Goal: Ask a question: Seek information or help from site administrators or community

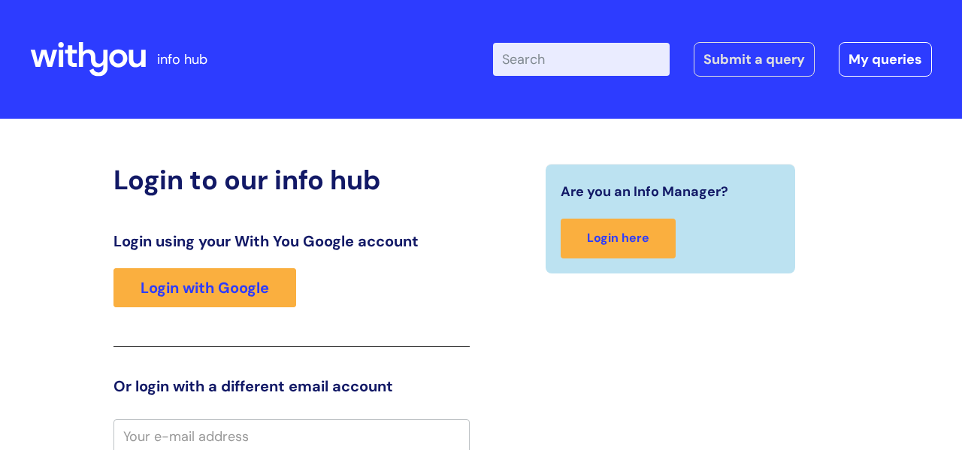
scroll to position [3, 0]
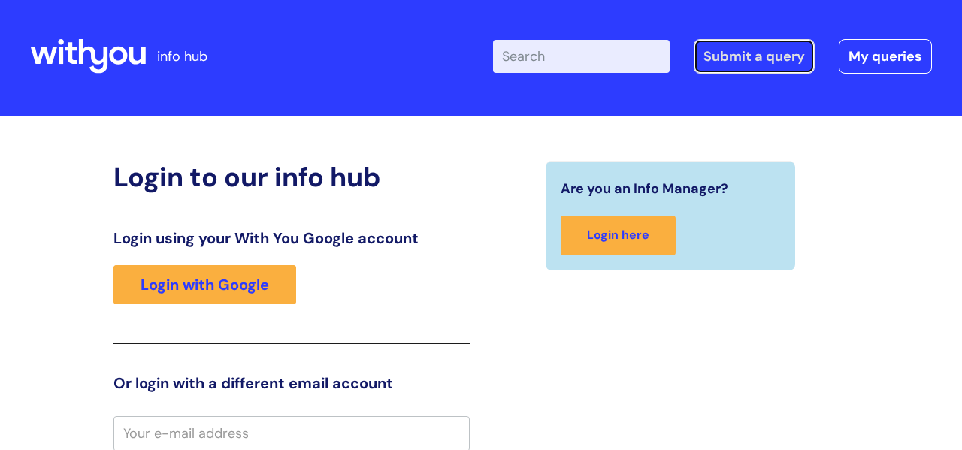
click at [769, 55] on link "Submit a query" at bounding box center [754, 56] width 121 height 35
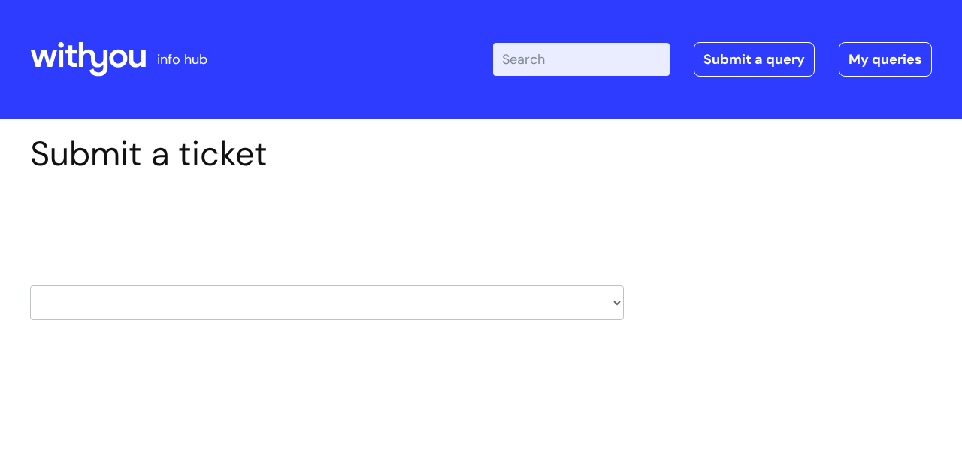
click at [337, 303] on select "HR / People IT and Support Clinical Drug Alerts Finance Accounts Data Support T…" at bounding box center [327, 303] width 594 height 35
select select "systems"
click at [30, 286] on select "HR / People IT and Support Clinical Drug Alerts Finance Accounts Data Support T…" at bounding box center [327, 303] width 594 height 35
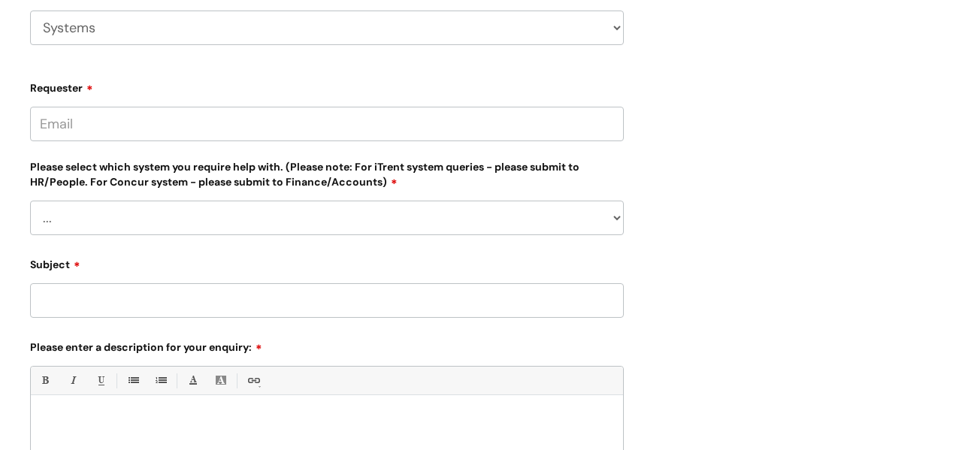
scroll to position [276, 0]
click at [213, 122] on input "Requester" at bounding box center [327, 123] width 594 height 35
type input "[PERSON_NAME][EMAIL_ADDRESS][DOMAIN_NAME]"
click at [341, 213] on select "... [PERSON_NAME] Helpdesk [DATE][DOMAIN_NAME] Nebula fault ILLY CarePath fault…" at bounding box center [327, 217] width 594 height 35
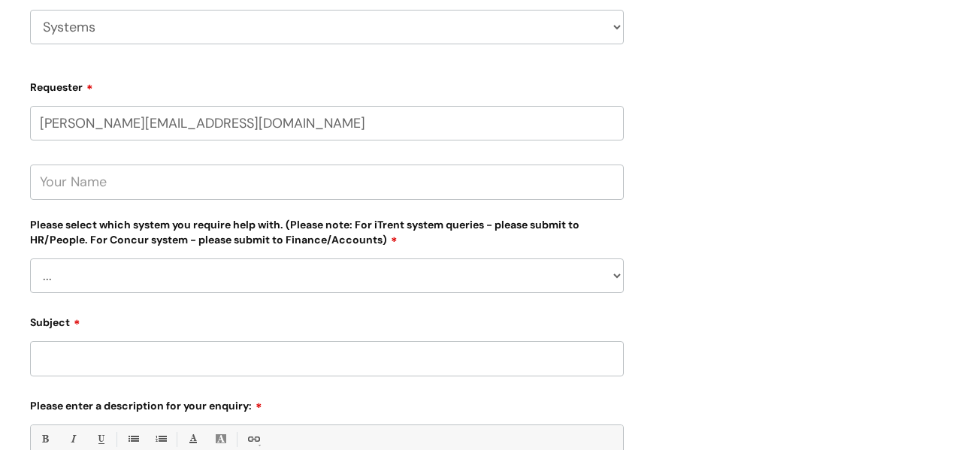
click at [367, 281] on select "... [PERSON_NAME] Helpdesk [DATE][DOMAIN_NAME] Nebula fault ILLY CarePath fault…" at bounding box center [327, 276] width 594 height 35
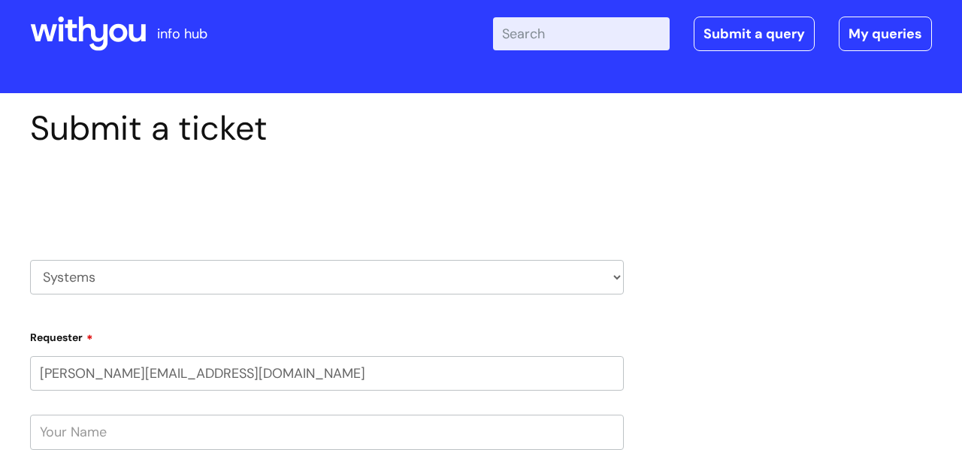
scroll to position [0, 0]
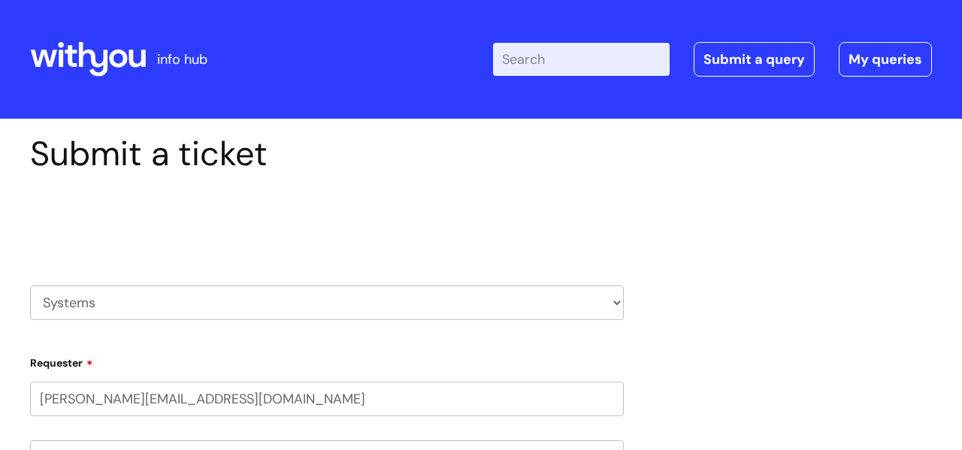
click at [192, 303] on select "HR / People IT and Support Clinical Drug Alerts Finance Accounts Data Support T…" at bounding box center [327, 303] width 594 height 35
select select "hr_/_people"
click at [30, 286] on select "HR / People IT and Support Clinical Drug Alerts Finance Accounts Data Support T…" at bounding box center [327, 303] width 594 height 35
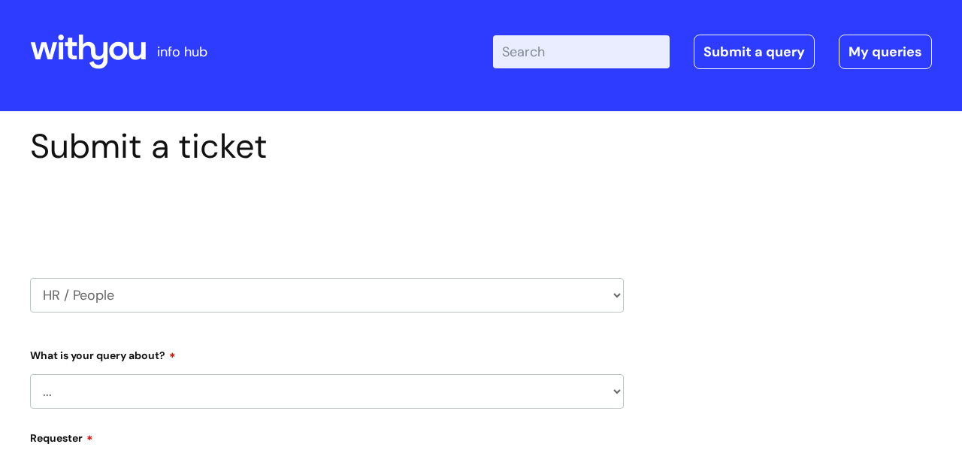
scroll to position [10, 0]
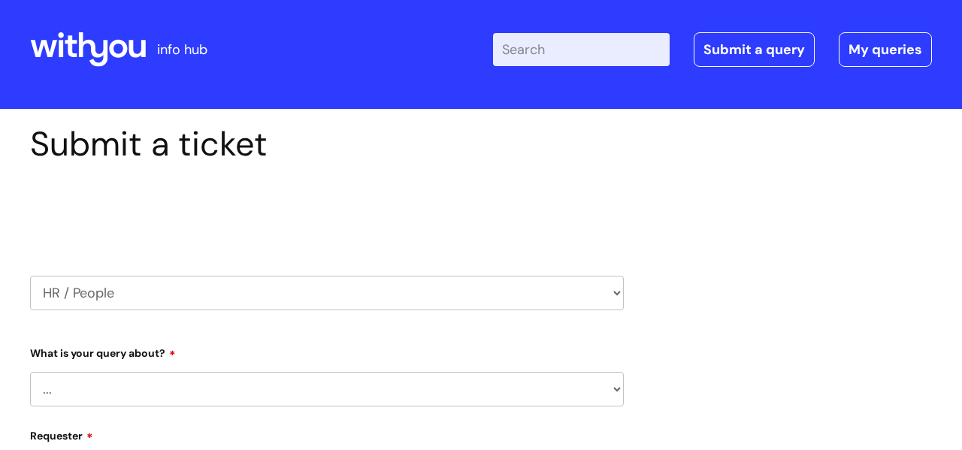
click at [288, 380] on select "... Absence Query Holiday Query Employee change request General HR Query iTrent…" at bounding box center [327, 389] width 594 height 35
click at [86, 386] on select "... Absence Query Holiday Query Employee change request General HR Query iTrent…" at bounding box center [327, 389] width 594 height 35
select select "iTrent"
click at [30, 372] on select "... Absence Query Holiday Query Employee change request General HR Query iTrent…" at bounding box center [327, 389] width 594 height 35
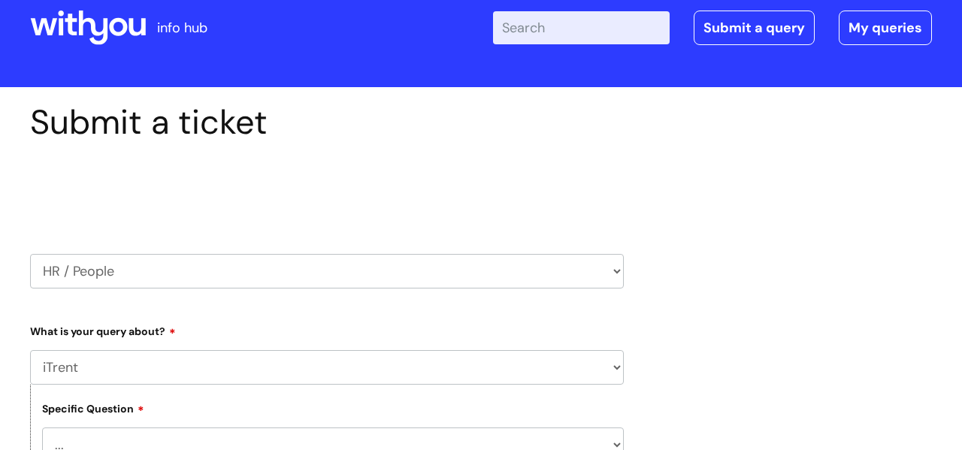
scroll to position [159, 0]
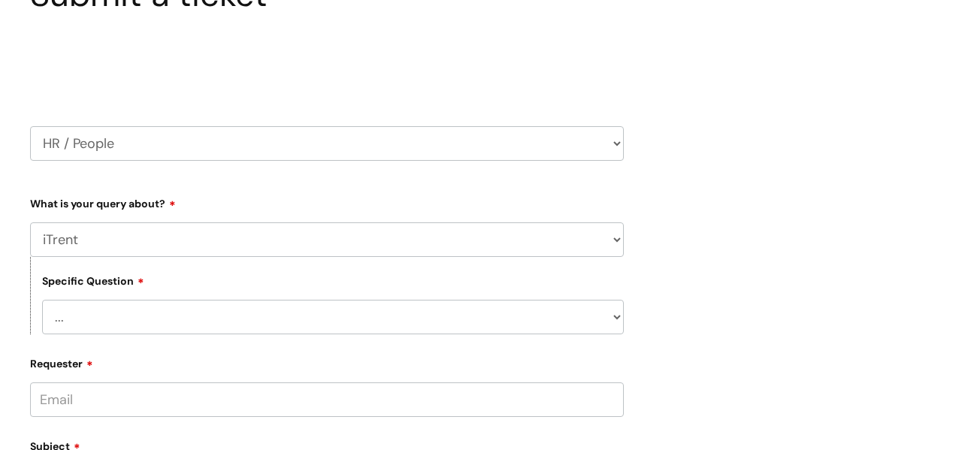
click at [283, 319] on select "... I can’t log in to iTrent I need to change someone’s line manager Issue with…" at bounding box center [333, 317] width 582 height 35
select select "Other iTrent query"
click at [42, 300] on select "... I can’t log in to iTrent I need to change someone’s line manager Issue with…" at bounding box center [333, 317] width 582 height 35
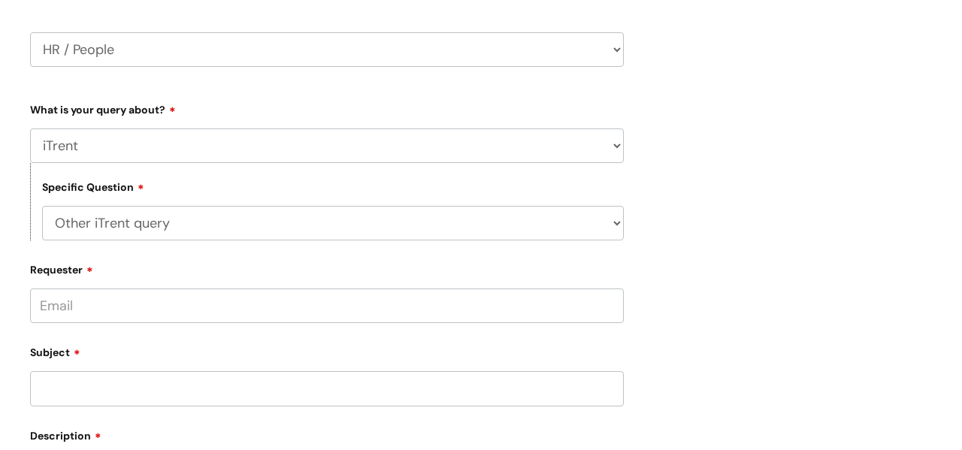
scroll to position [301, 0]
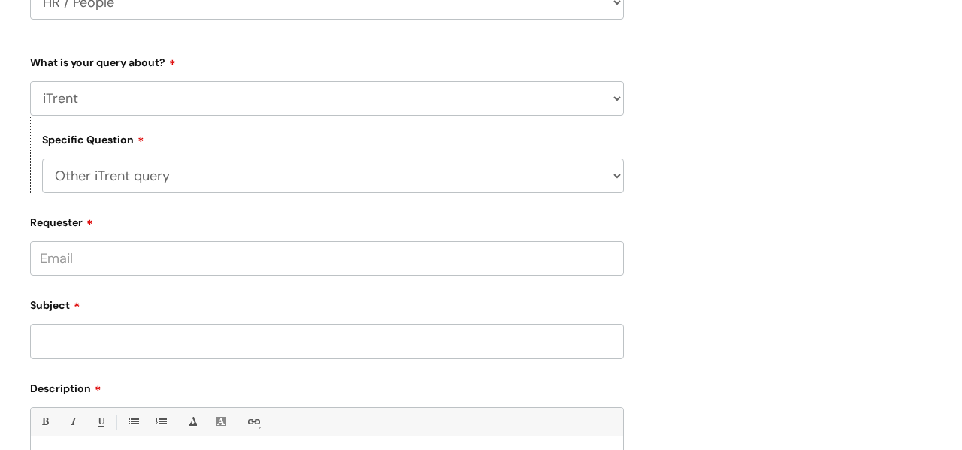
click at [216, 263] on input "Requester" at bounding box center [327, 258] width 594 height 35
type input "emma.chant@wearewithyou.org.uk"
click at [154, 334] on input "Subject" at bounding box center [327, 341] width 594 height 35
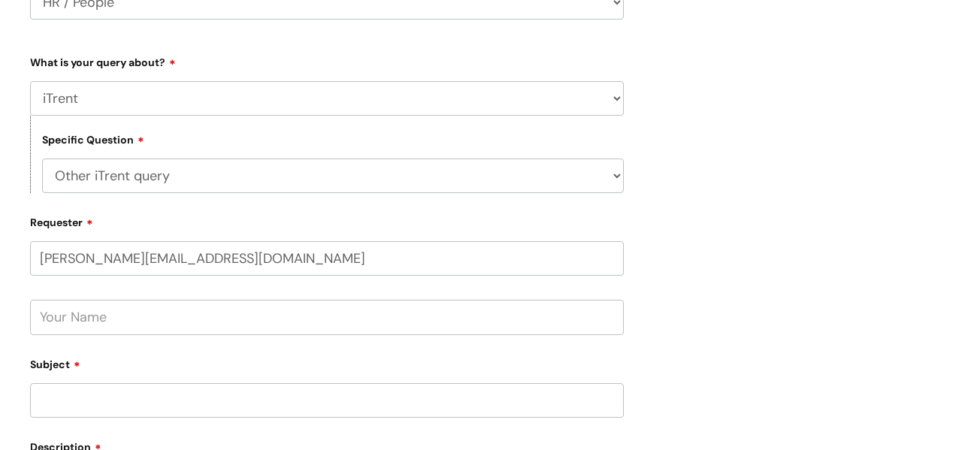
click at [148, 316] on input "text" at bounding box center [327, 317] width 594 height 35
type input "Emma Chant"
click at [159, 404] on input "Subject" at bounding box center [327, 400] width 594 height 35
type input "A"
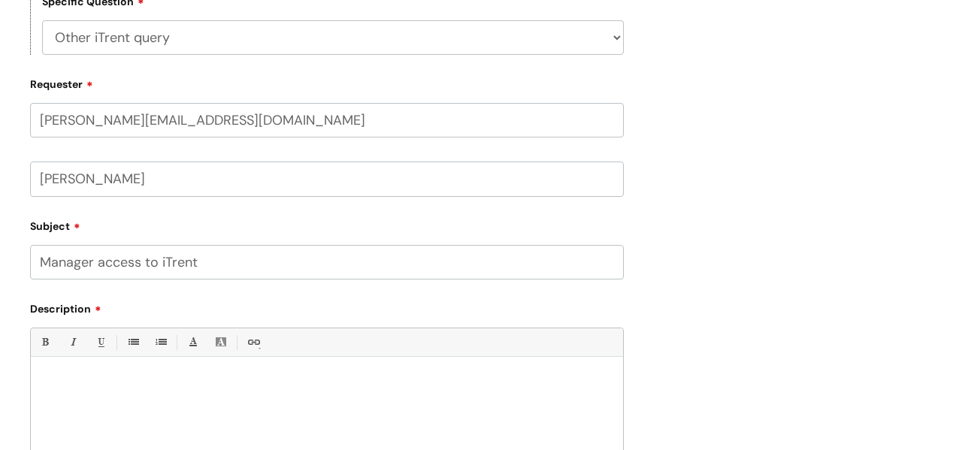
scroll to position [442, 0]
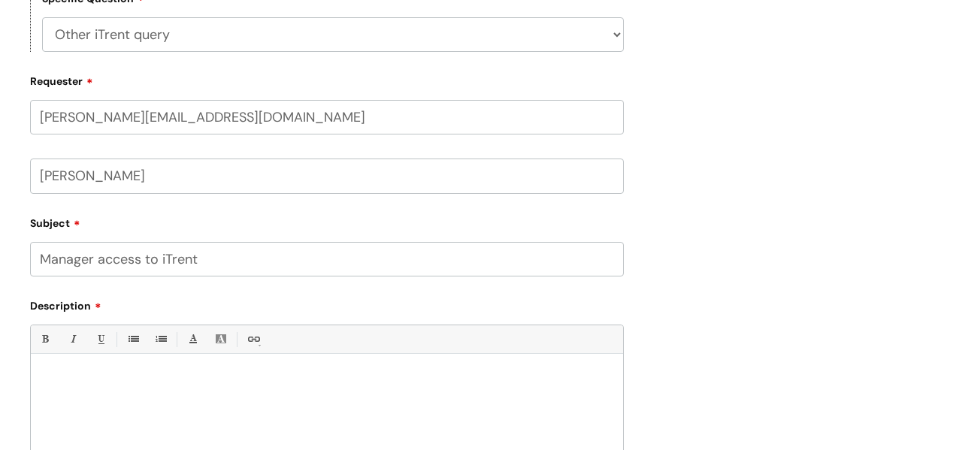
type input "Manager access to iTrent"
click at [201, 382] on p at bounding box center [327, 380] width 570 height 14
click at [163, 402] on p "I am lin managing my team and need manager access" at bounding box center [327, 408] width 570 height 14
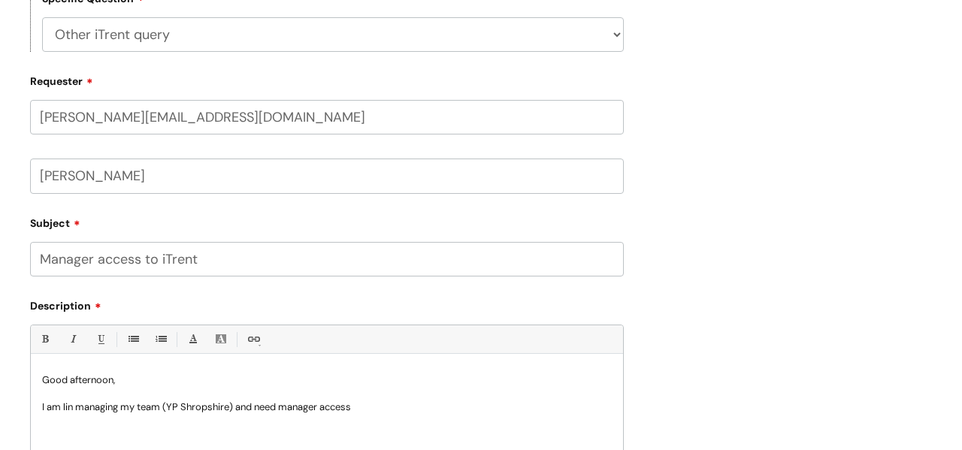
click at [382, 407] on p "I am lin managing my team (YP Shropshire) and need manager access" at bounding box center [327, 408] width 570 height 14
click at [74, 406] on p "I am lin managing my team (YP Shropshire) and need manager access to iTrent in …" at bounding box center [327, 408] width 570 height 14
click at [170, 404] on p "I am line managing my team (YP Shropshire) and need manager access to iTrent in…" at bounding box center [327, 408] width 570 height 14
click at [178, 423] on p "I am line managing my team at the moment (YP Shropshire) and need manager acces…" at bounding box center [327, 414] width 570 height 27
click at [136, 434] on p "C" at bounding box center [327, 435] width 570 height 14
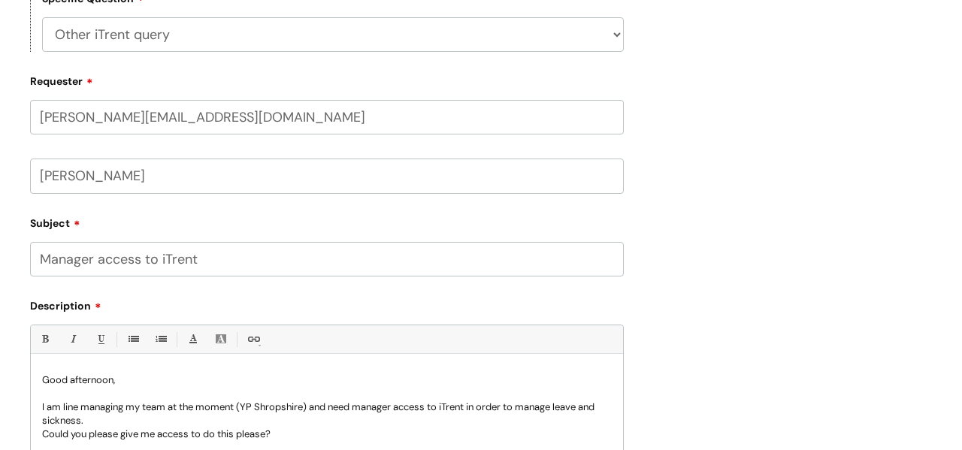
click at [123, 429] on p "Could you please give me access to do this please?" at bounding box center [327, 435] width 570 height 14
click at [125, 434] on p "Could you give me access to do this please?" at bounding box center [327, 435] width 570 height 14
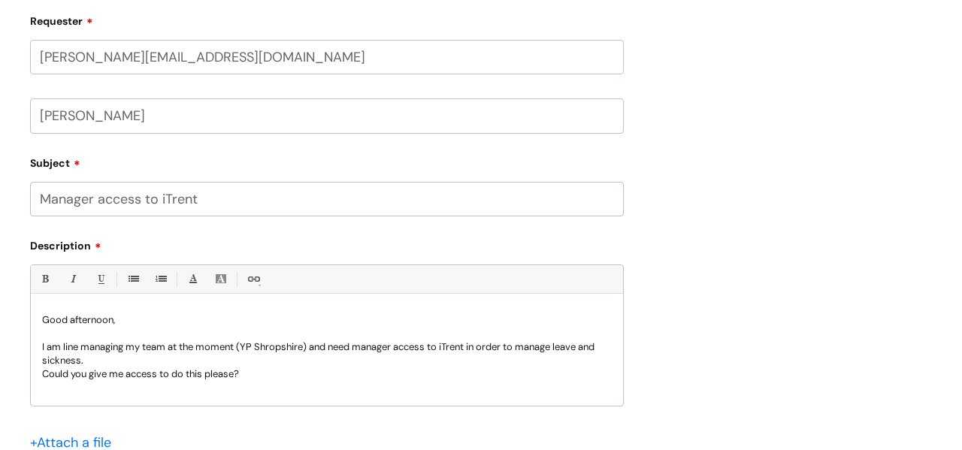
scroll to position [514, 0]
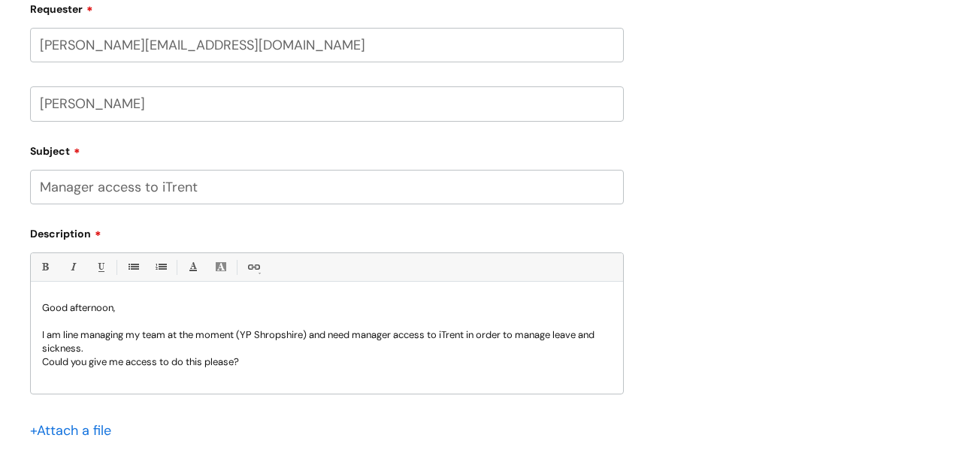
click at [276, 350] on p "I am line managing my team at the moment (YP Shropshire) and need manager acces…" at bounding box center [327, 341] width 570 height 27
click at [274, 355] on p "Could you give me access to do this please?" at bounding box center [327, 362] width 570 height 14
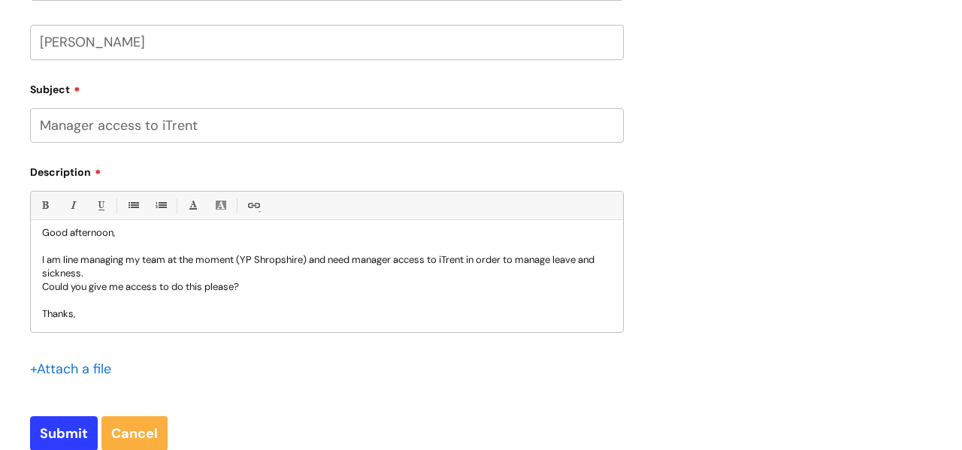
scroll to position [582, 0]
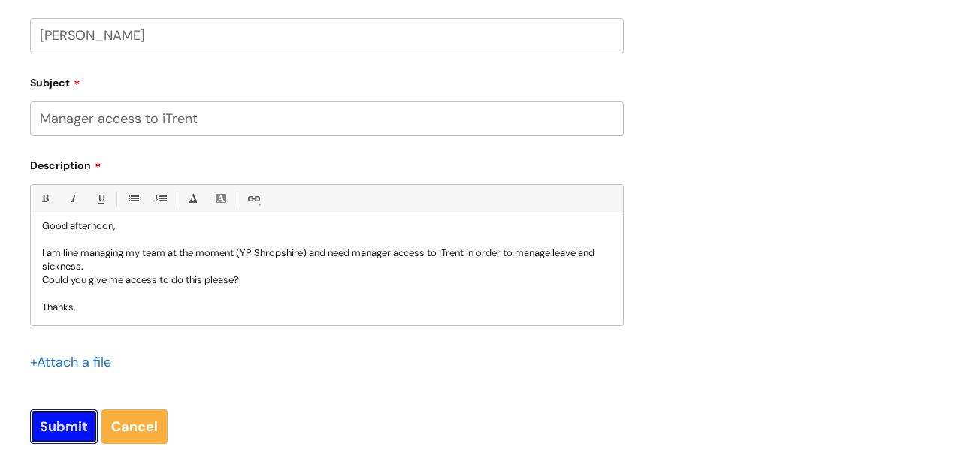
click at [65, 431] on input "Submit" at bounding box center [64, 427] width 68 height 35
type input "Please Wait..."
